Goal: Task Accomplishment & Management: Use online tool/utility

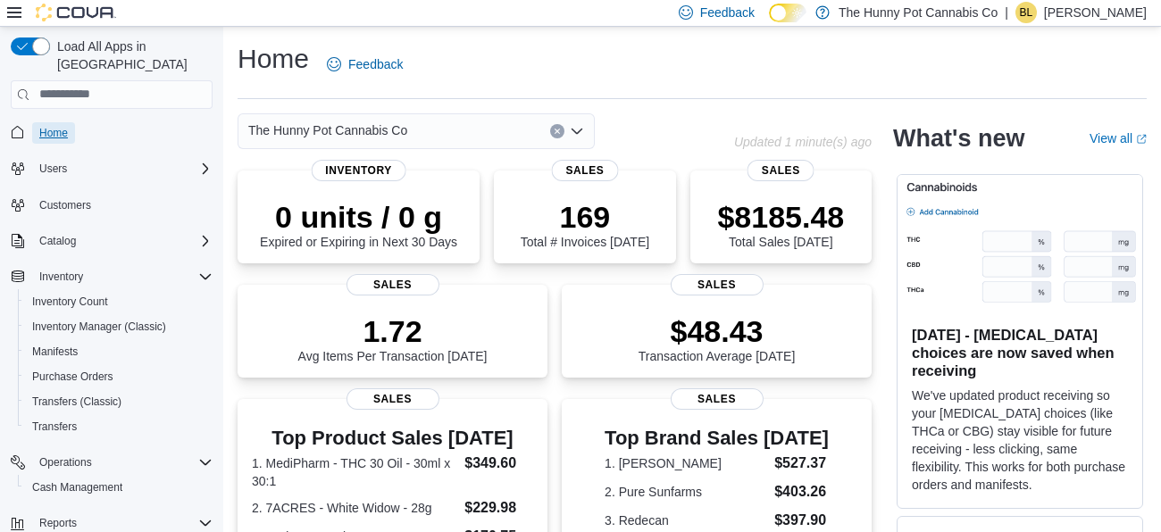
click at [54, 126] on span "Home" at bounding box center [53, 133] width 29 height 14
click at [50, 126] on span "Home" at bounding box center [53, 133] width 29 height 14
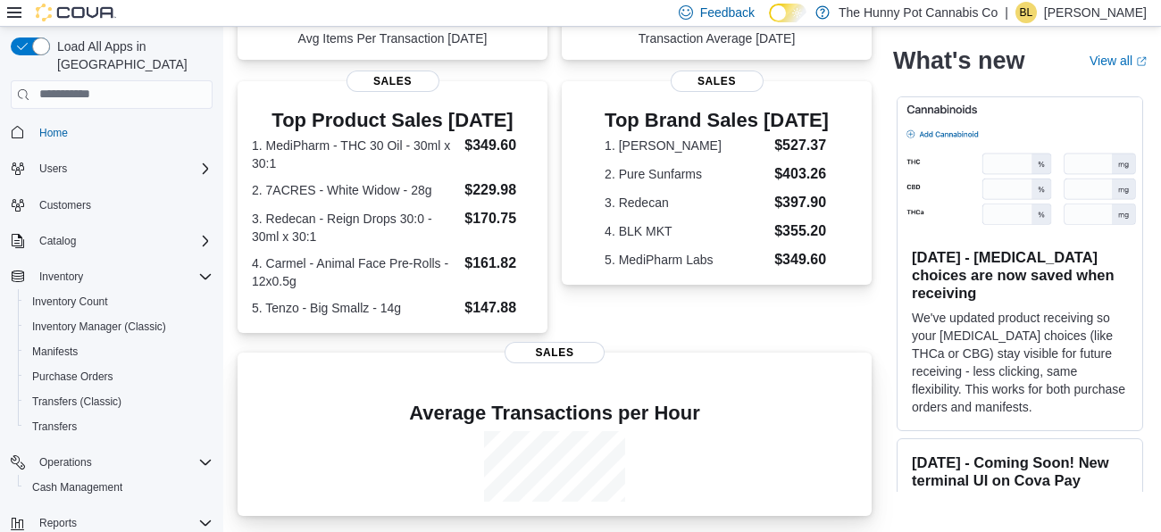
scroll to position [318, 0]
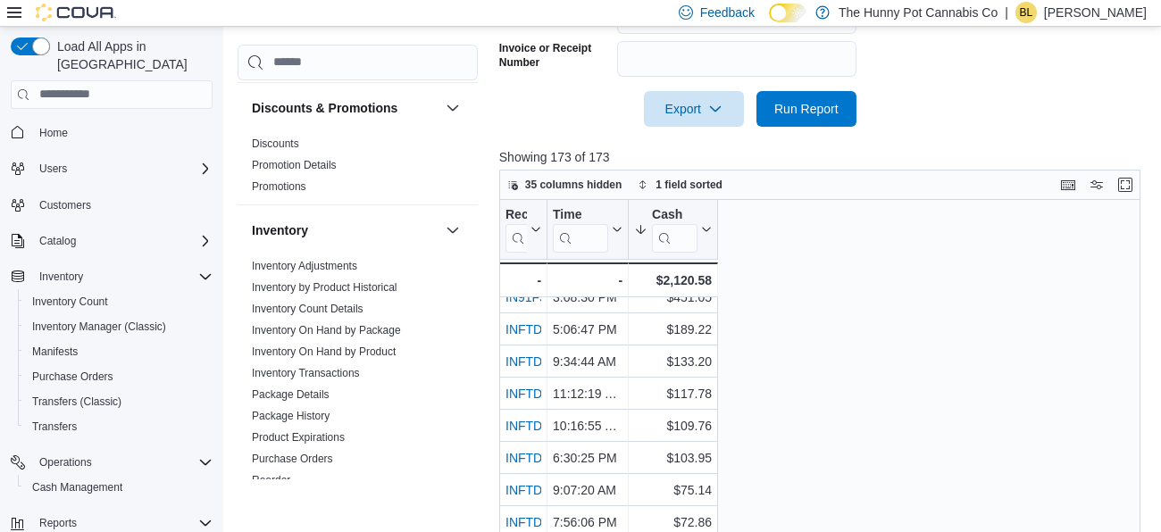
scroll to position [22, 0]
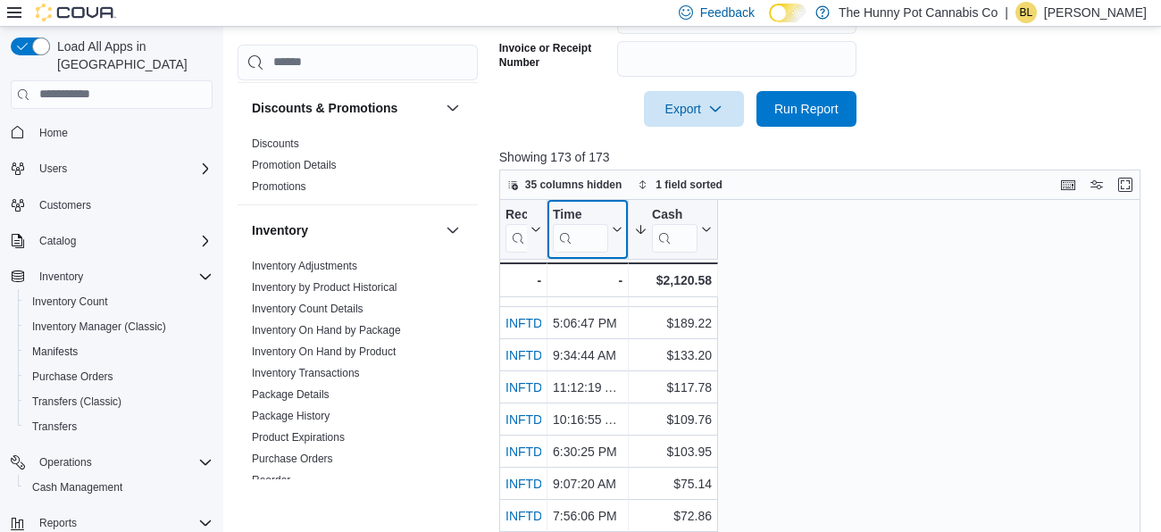
click at [617, 234] on button "Time" at bounding box center [588, 229] width 70 height 46
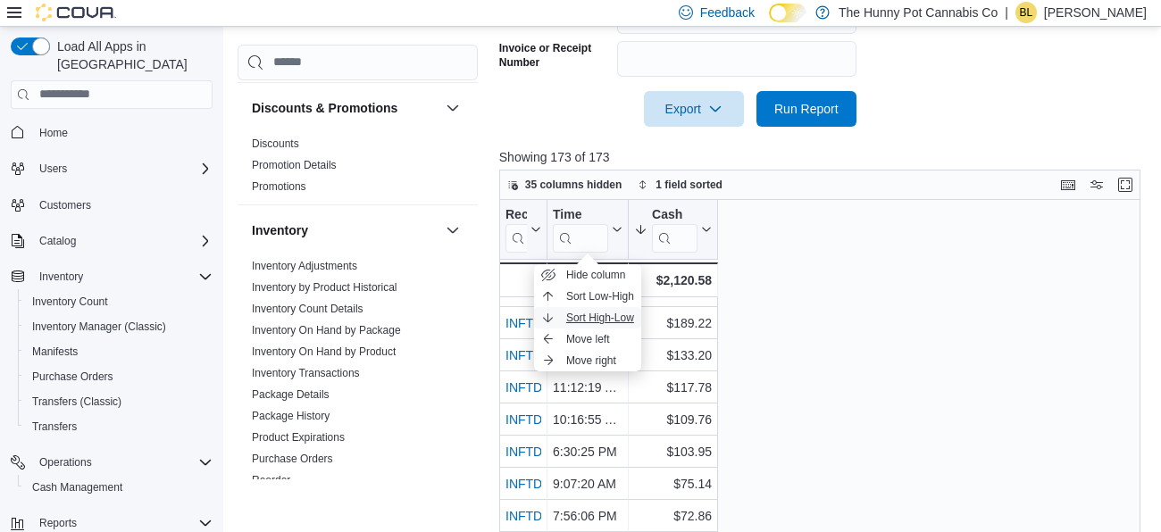
click at [599, 314] on span "Sort High-Low" at bounding box center [600, 318] width 68 height 14
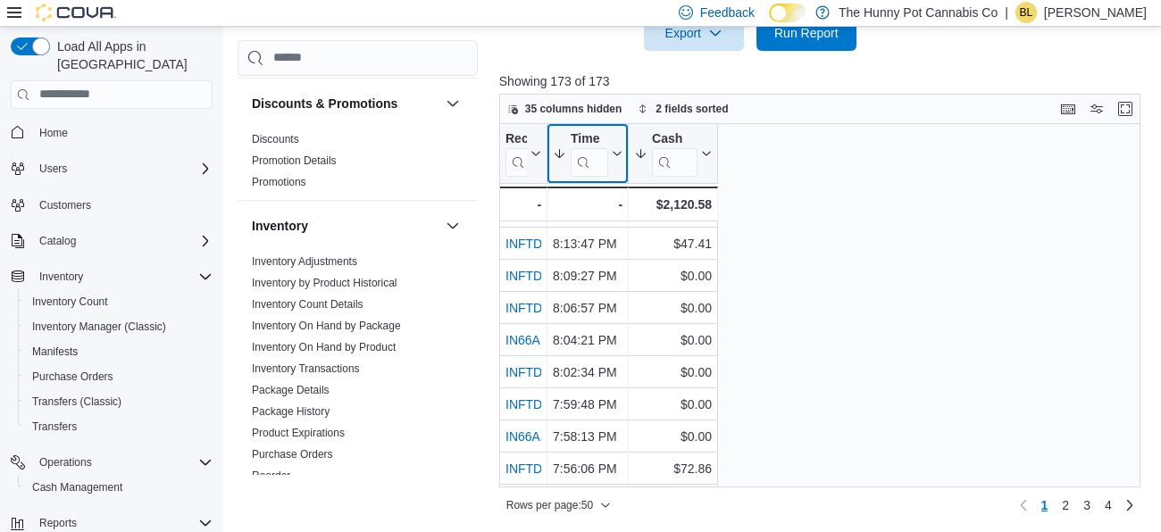
scroll to position [0, 0]
